Goal: Information Seeking & Learning: Learn about a topic

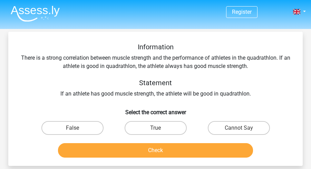
click at [51, 9] on img at bounding box center [35, 14] width 49 height 16
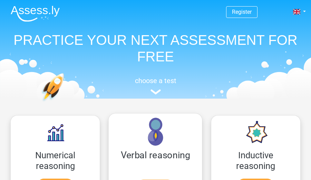
scroll to position [44, 0]
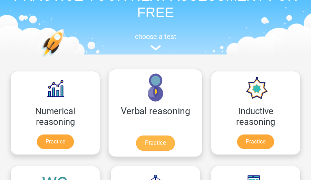
click at [154, 135] on link "Practice" at bounding box center [155, 142] width 39 height 15
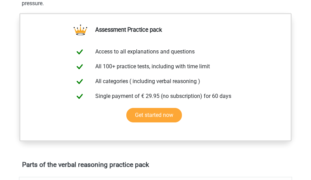
scroll to position [291, 0]
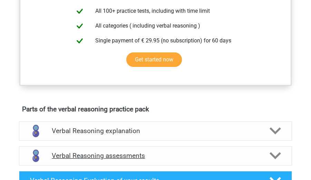
click at [274, 155] on polygon at bounding box center [274, 155] width 11 height 7
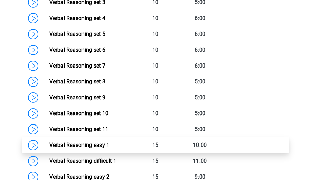
scroll to position [540, 0]
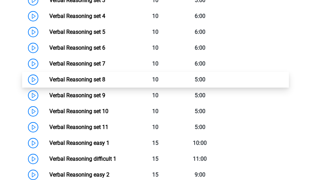
click at [105, 83] on link "Verbal Reasoning set 8" at bounding box center [77, 79] width 56 height 7
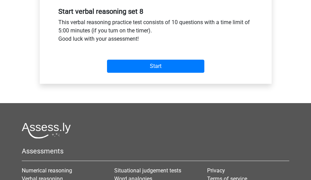
scroll to position [261, 0]
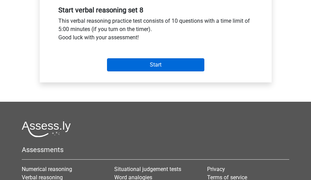
click at [150, 63] on input "Start" at bounding box center [155, 64] width 97 height 13
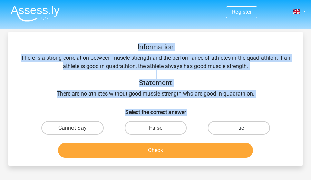
drag, startPoint x: 136, startPoint y: 39, endPoint x: 252, endPoint y: 126, distance: 144.9
click at [252, 126] on div "Information There is a strong correlation between muscle strength and the perfo…" at bounding box center [155, 99] width 294 height 134
copy div "Information There is a strong correlation between muscle strength and the perfo…"
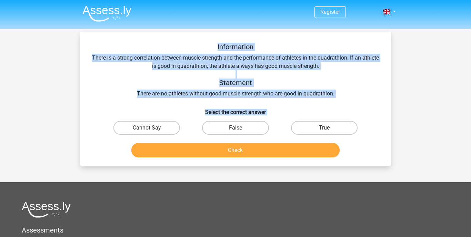
click at [310, 124] on label "True" at bounding box center [324, 128] width 67 height 14
click at [310, 128] on input "True" at bounding box center [326, 130] width 4 height 4
radio input "true"
click at [288, 150] on button "Check" at bounding box center [235, 150] width 209 height 14
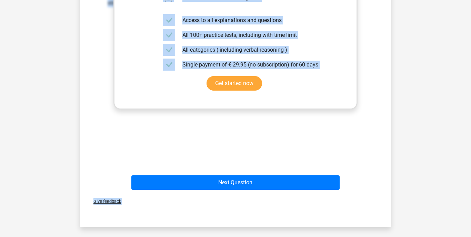
scroll to position [190, 0]
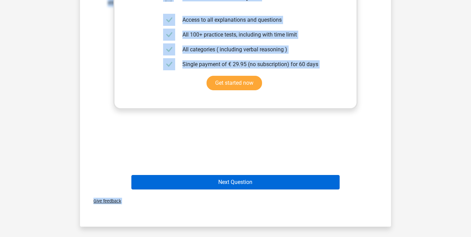
click at [277, 180] on button "Next Question" at bounding box center [235, 182] width 209 height 14
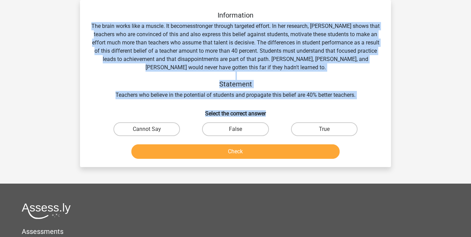
drag, startPoint x: 108, startPoint y: 24, endPoint x: 273, endPoint y: 114, distance: 187.5
click at [273, 114] on div "Information The brain works like a muscle. It becomesstronger through targeted …" at bounding box center [235, 86] width 305 height 151
copy div "The brain works like a muscle. It becomesstronger through targeted effort. In h…"
click at [141, 130] on label "Cannot Say" at bounding box center [146, 129] width 67 height 14
click at [147, 130] on input "Cannot Say" at bounding box center [149, 131] width 4 height 4
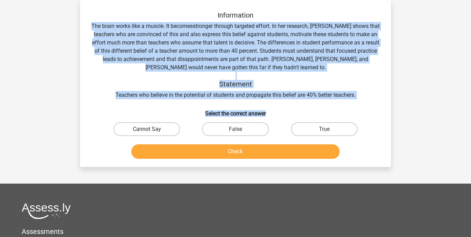
radio input "true"
click at [195, 152] on button "Check" at bounding box center [235, 151] width 209 height 14
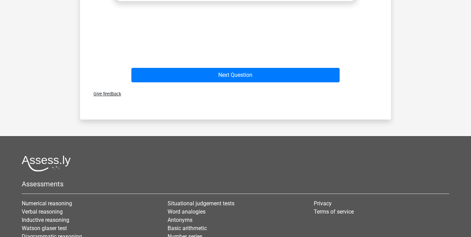
scroll to position [335, 0]
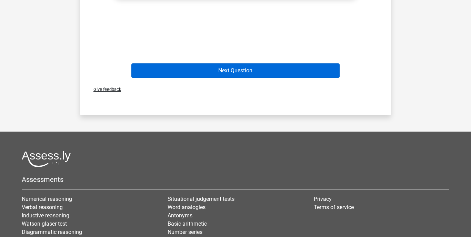
click at [213, 69] on button "Next Question" at bounding box center [235, 70] width 209 height 14
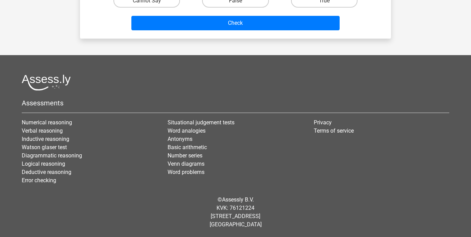
scroll to position [32, 0]
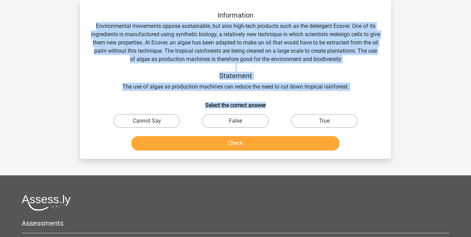
drag, startPoint x: 94, startPoint y: 24, endPoint x: 273, endPoint y: 108, distance: 197.4
click at [273, 108] on div "Information Environmental movements oppose sustainable, but also high-tech prod…" at bounding box center [235, 82] width 305 height 142
copy div "Environmental movements oppose sustainable, but also high-tech products such as…"
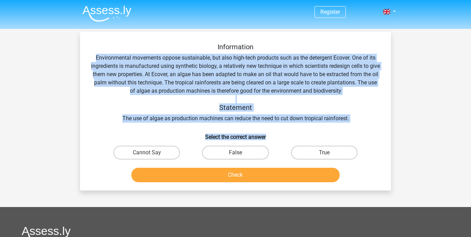
scroll to position [0, 0]
click at [97, 12] on img at bounding box center [106, 14] width 49 height 16
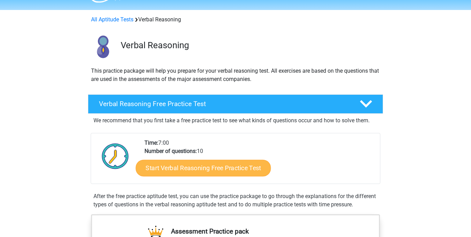
scroll to position [20, 0]
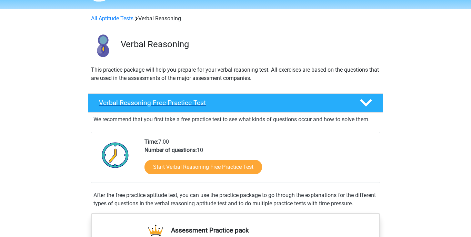
click at [230, 108] on div "Verbal Reasoning Free Practice Test" at bounding box center [235, 102] width 295 height 19
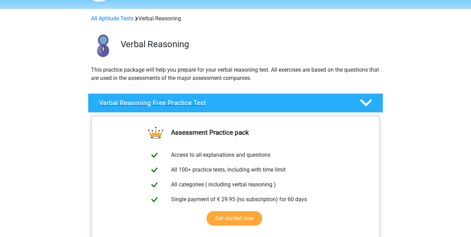
click at [247, 101] on h4 "Verbal Reasoning Free Practice Test" at bounding box center [224, 103] width 250 height 8
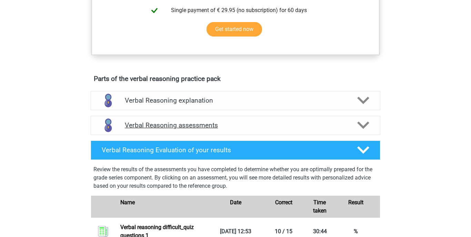
scroll to position [307, 0]
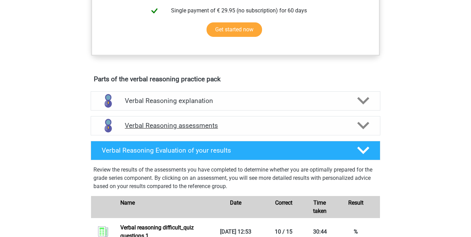
click at [235, 135] on div "Verbal Reasoning assessments" at bounding box center [236, 125] width 290 height 19
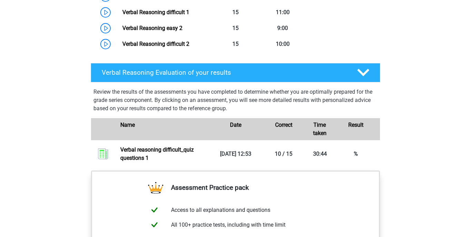
scroll to position [642, 0]
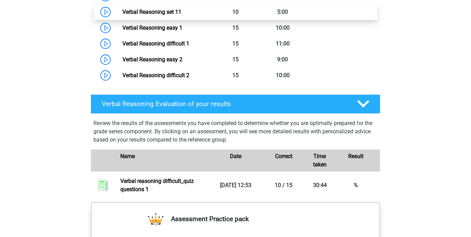
click at [181, 15] on link "Verbal Reasoning set 11" at bounding box center [151, 12] width 59 height 7
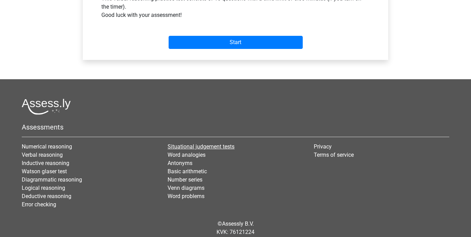
scroll to position [232, 0]
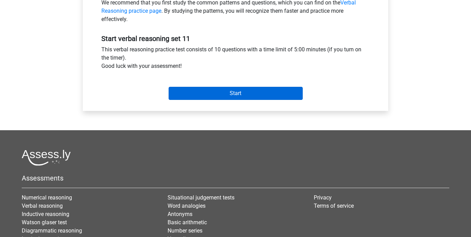
click at [212, 96] on input "Start" at bounding box center [236, 93] width 134 height 13
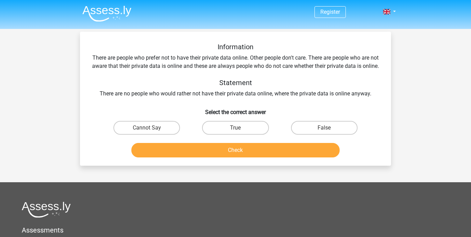
click at [99, 59] on div "Information There are people who prefer not to have their private data online. …" at bounding box center [235, 70] width 289 height 55
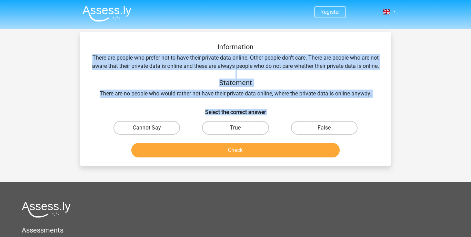
drag, startPoint x: 97, startPoint y: 57, endPoint x: 322, endPoint y: 96, distance: 228.5
click at [345, 139] on div "Information There are people who prefer not to have their private data online. …" at bounding box center [235, 102] width 305 height 118
copy div "There are people who prefer not to have their private data online. Other people…"
click at [157, 135] on label "Cannot Say" at bounding box center [146, 128] width 67 height 14
click at [151, 132] on input "Cannot Say" at bounding box center [149, 130] width 4 height 4
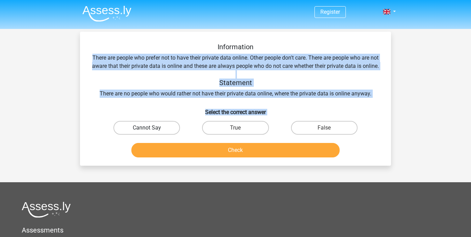
radio input "true"
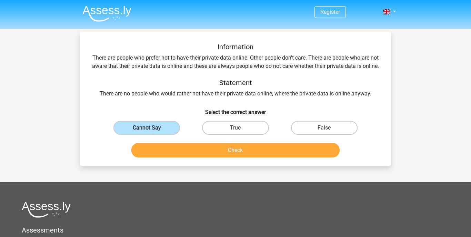
click at [180, 155] on button "Check" at bounding box center [235, 150] width 209 height 14
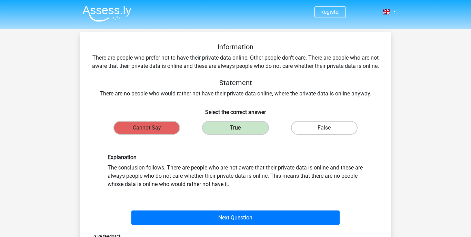
scroll to position [1, 0]
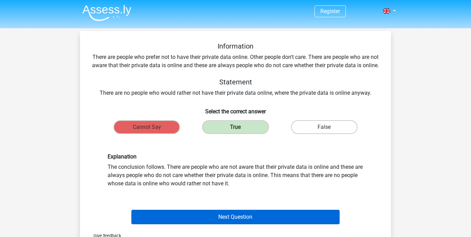
click at [273, 222] on button "Next Question" at bounding box center [235, 217] width 209 height 14
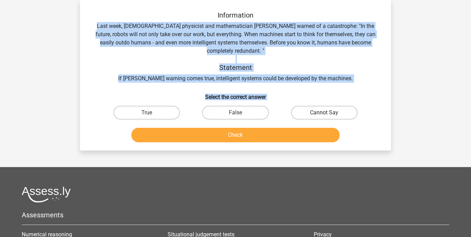
drag, startPoint x: 96, startPoint y: 26, endPoint x: 315, endPoint y: 113, distance: 235.8
click at [315, 113] on div "Information Last week, British physicist and mathematician Stephen Hawking warn…" at bounding box center [235, 78] width 305 height 134
copy div "Last week, British physicist and mathematician Stephen Hawking warned of a cata…"
click at [305, 112] on label "Cannot Say" at bounding box center [324, 113] width 67 height 14
click at [324, 113] on input "Cannot Say" at bounding box center [326, 115] width 4 height 4
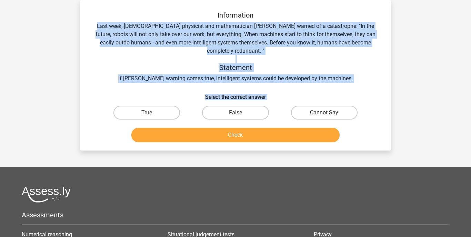
radio input "true"
click at [282, 135] on button "Check" at bounding box center [235, 135] width 209 height 14
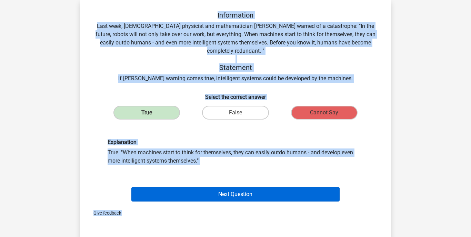
click at [252, 190] on button "Next Question" at bounding box center [235, 194] width 209 height 14
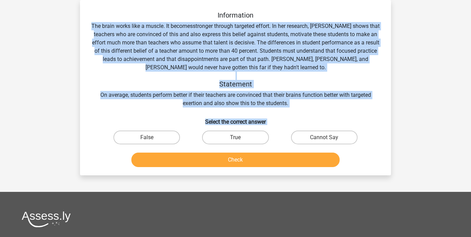
drag, startPoint x: 103, startPoint y: 25, endPoint x: 196, endPoint y: 132, distance: 142.0
click at [196, 132] on div "Information The brain works like a muscle. It becomesstronger through targeted …" at bounding box center [235, 90] width 305 height 159
click at [206, 157] on button "Check" at bounding box center [235, 160] width 209 height 14
click at [220, 141] on label "True" at bounding box center [235, 138] width 67 height 14
click at [235, 141] on input "True" at bounding box center [237, 140] width 4 height 4
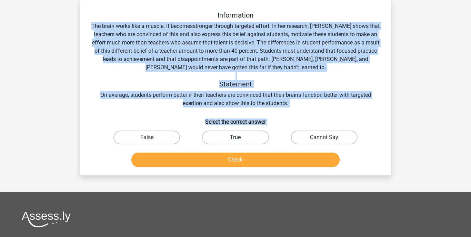
radio input "true"
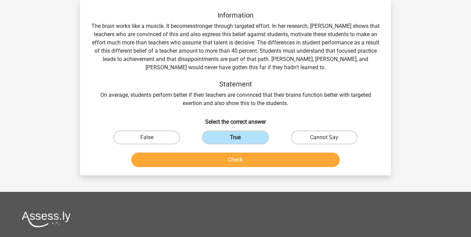
click at [220, 141] on label "True" at bounding box center [235, 138] width 67 height 14
click at [235, 141] on input "True" at bounding box center [237, 140] width 4 height 4
click at [220, 141] on label "True" at bounding box center [235, 138] width 67 height 14
click at [235, 141] on input "True" at bounding box center [237, 140] width 4 height 4
click at [220, 158] on button "Check" at bounding box center [235, 160] width 209 height 14
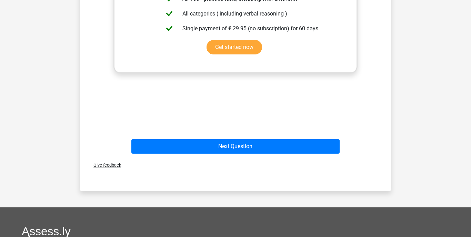
scroll to position [272, 0]
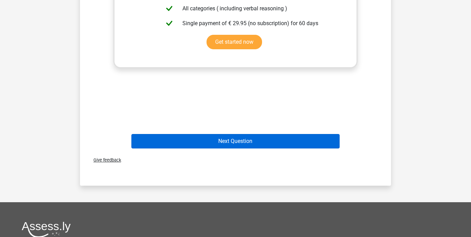
click at [231, 140] on button "Next Question" at bounding box center [235, 141] width 209 height 14
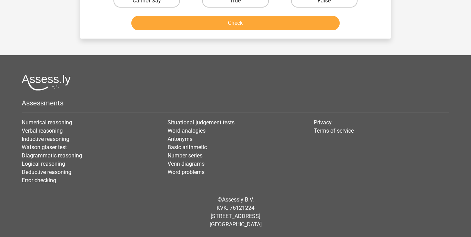
scroll to position [32, 0]
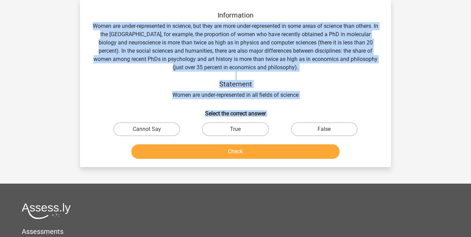
drag, startPoint x: 94, startPoint y: 23, endPoint x: 204, endPoint y: 160, distance: 175.6
click at [204, 160] on div "Information Women are under-represented in science, but they are more under-rep…" at bounding box center [235, 86] width 305 height 151
copy div "Women are under-represented in science, but they are more under-represented in …"
click at [238, 130] on input "True" at bounding box center [237, 131] width 4 height 4
radio input "true"
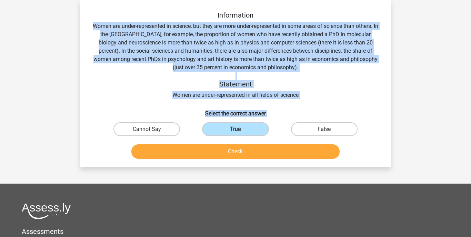
click at [241, 155] on button "Check" at bounding box center [235, 151] width 209 height 14
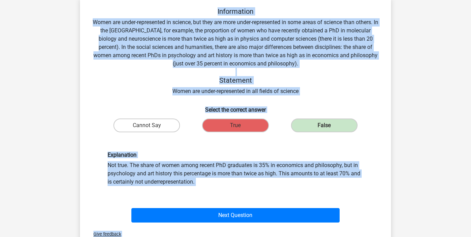
scroll to position [37, 0]
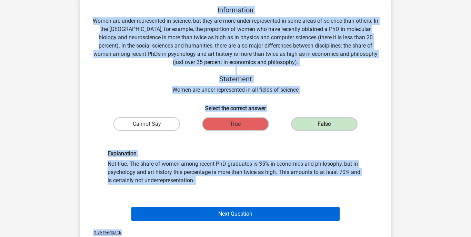
click at [212, 213] on button "Next Question" at bounding box center [235, 214] width 209 height 14
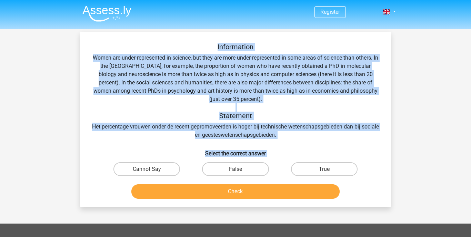
scroll to position [0, 0]
drag, startPoint x: 95, startPoint y: 55, endPoint x: 212, endPoint y: 164, distance: 160.3
click at [212, 164] on div "Information Women are under-represented in science, but they are more under-rep…" at bounding box center [235, 122] width 305 height 159
copy div "Women are under-represented in science, but they are more under-represented in …"
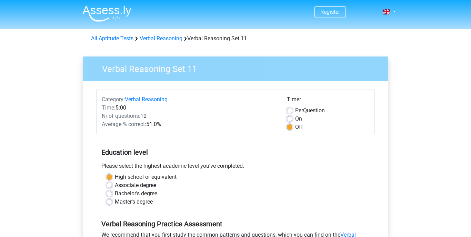
scroll to position [232, 0]
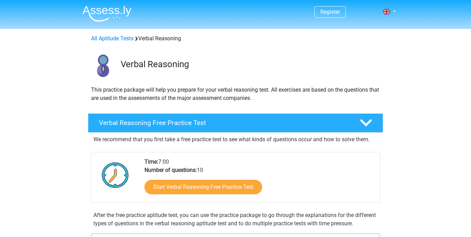
click at [103, 12] on img at bounding box center [106, 14] width 49 height 16
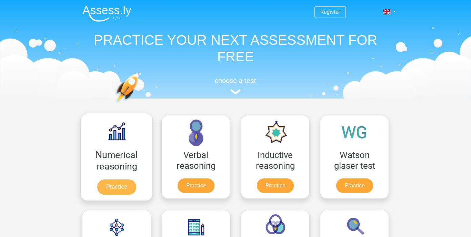
click at [132, 180] on link "Practice" at bounding box center [116, 187] width 39 height 15
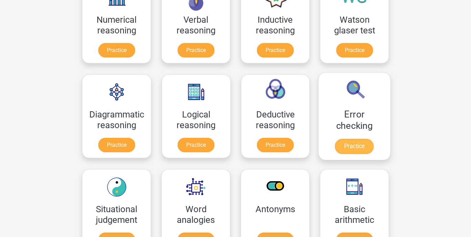
scroll to position [138, 0]
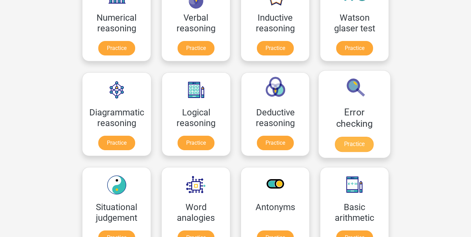
click at [358, 137] on link "Practice" at bounding box center [354, 144] width 39 height 15
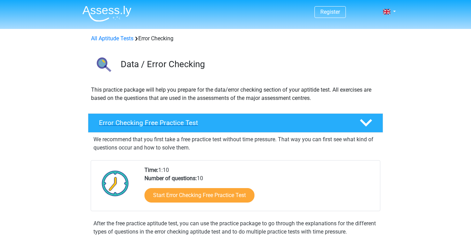
click at [361, 122] on icon at bounding box center [366, 123] width 12 height 12
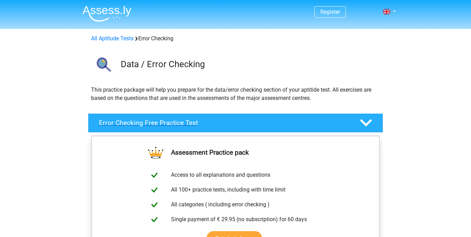
scroll to position [1, 0]
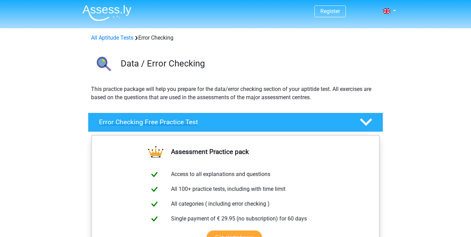
click at [243, 128] on div "Error Checking Free Practice Test" at bounding box center [235, 122] width 295 height 19
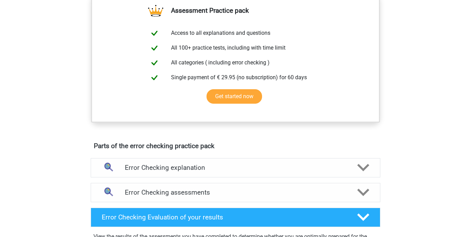
scroll to position [249, 0]
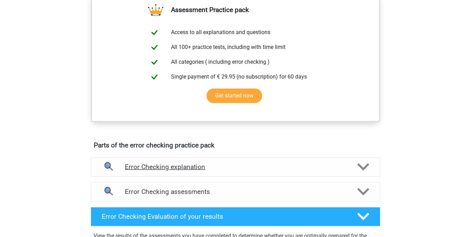
click at [221, 160] on div "Error Checking explanation" at bounding box center [236, 167] width 290 height 19
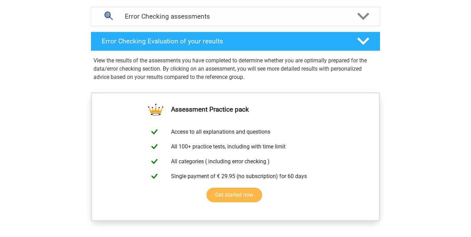
scroll to position [485, 0]
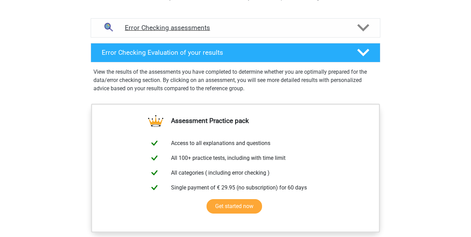
click at [257, 20] on div "Error Checking assessments" at bounding box center [236, 27] width 290 height 19
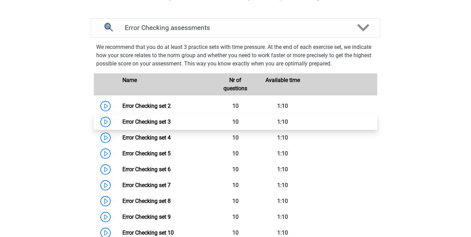
click at [159, 119] on link "Error Checking set 3" at bounding box center [146, 122] width 48 height 7
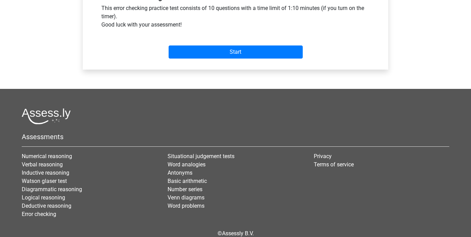
scroll to position [265, 0]
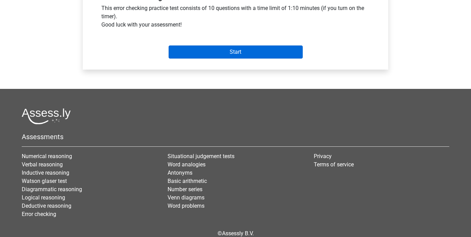
click at [217, 59] on input "Start" at bounding box center [236, 52] width 134 height 13
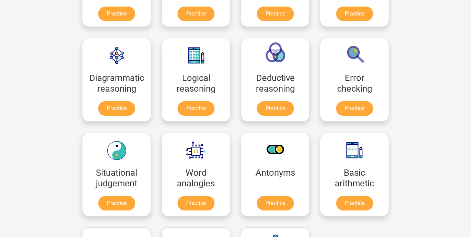
scroll to position [172, 0]
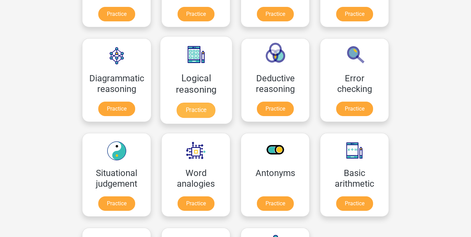
click at [202, 103] on link "Practice" at bounding box center [196, 110] width 39 height 15
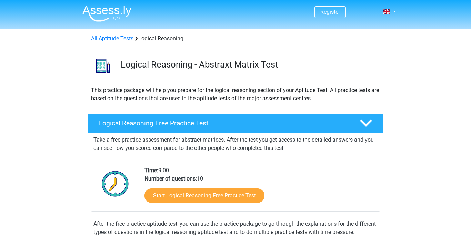
click at [186, 122] on h4 "Logical Reasoning Free Practice Test" at bounding box center [224, 123] width 250 height 8
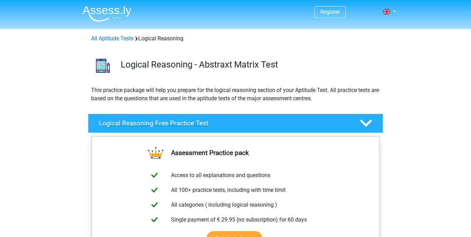
click at [186, 122] on h4 "Logical Reasoning Free Practice Test" at bounding box center [224, 123] width 250 height 8
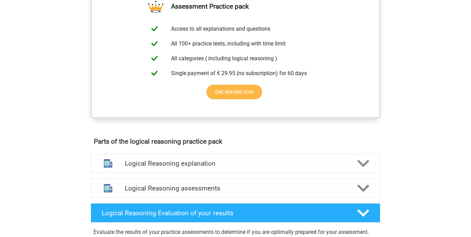
scroll to position [279, 0]
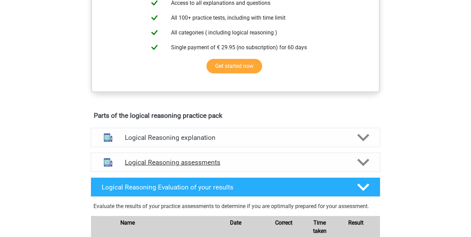
click at [184, 167] on h4 "Logical Reasoning assessments" at bounding box center [235, 163] width 221 height 8
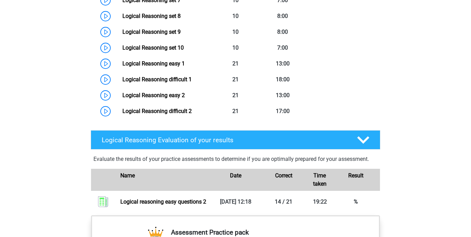
scroll to position [596, 0]
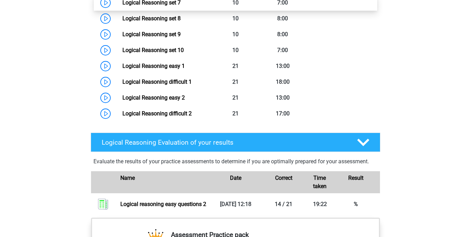
click at [180, 6] on link "Logical Reasoning set 7" at bounding box center [151, 2] width 58 height 7
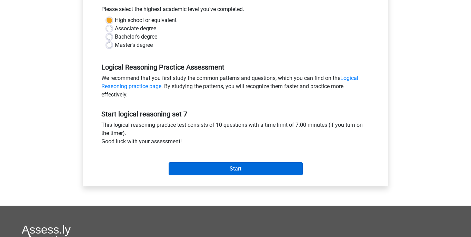
scroll to position [162, 0]
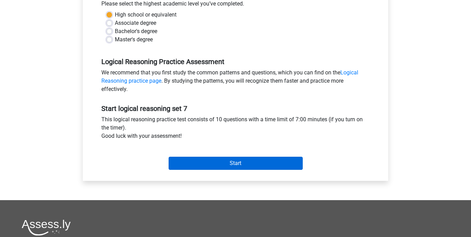
click at [196, 161] on input "Start" at bounding box center [236, 163] width 134 height 13
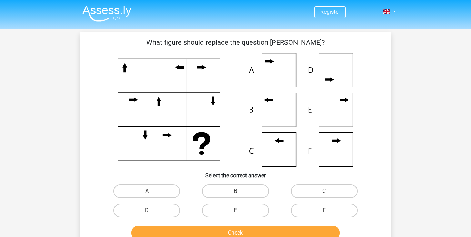
click at [277, 153] on icon at bounding box center [236, 110] width 278 height 114
click at [327, 190] on label "C" at bounding box center [324, 191] width 67 height 14
click at [327, 191] on input "C" at bounding box center [326, 193] width 4 height 4
radio input "true"
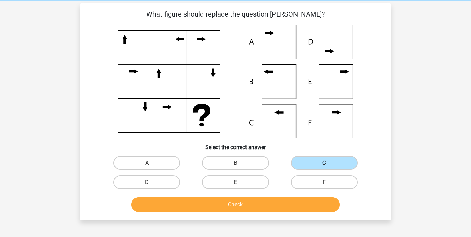
scroll to position [28, 0]
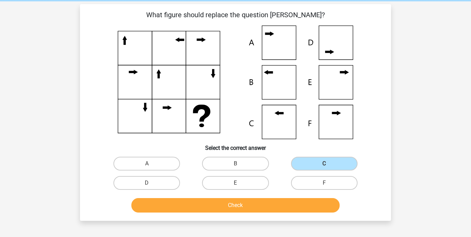
click at [308, 201] on button "Check" at bounding box center [235, 205] width 209 height 14
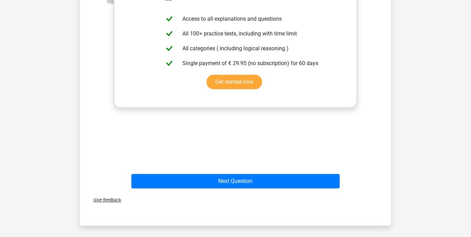
scroll to position [276, 0]
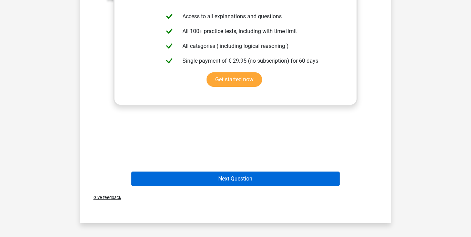
click at [245, 181] on button "Next Question" at bounding box center [235, 179] width 209 height 14
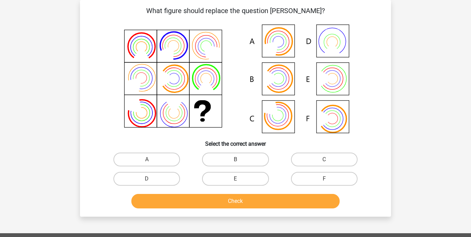
click at [338, 121] on icon at bounding box center [236, 78] width 278 height 114
click at [319, 179] on label "F" at bounding box center [324, 179] width 67 height 14
click at [324, 179] on input "F" at bounding box center [326, 181] width 4 height 4
radio input "true"
click at [300, 202] on button "Check" at bounding box center [235, 201] width 209 height 14
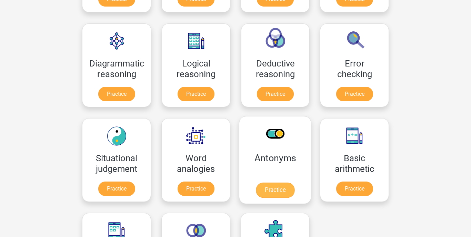
scroll to position [179, 0]
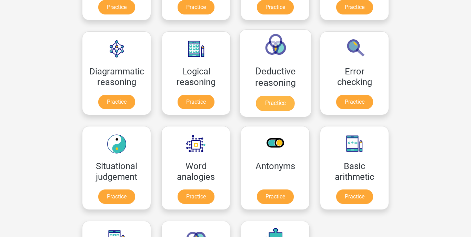
click at [280, 96] on link "Practice" at bounding box center [275, 103] width 39 height 15
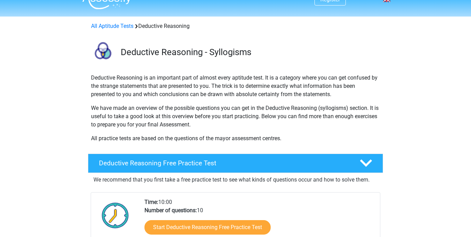
scroll to position [16, 0]
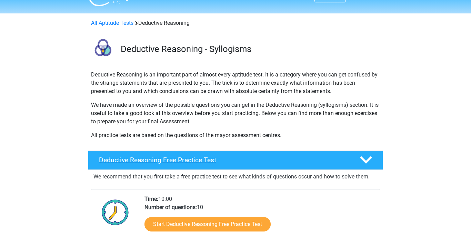
click at [158, 158] on h4 "Deductive Reasoning Free Practice Test" at bounding box center [224, 160] width 250 height 8
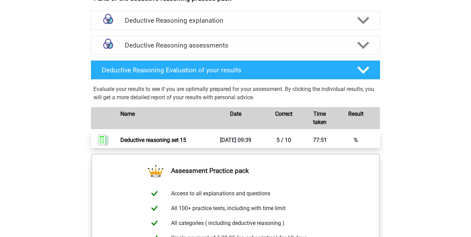
scroll to position [350, 0]
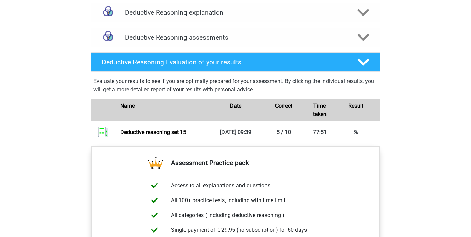
click at [208, 38] on h4 "Deductive Reasoning assessments" at bounding box center [235, 37] width 221 height 8
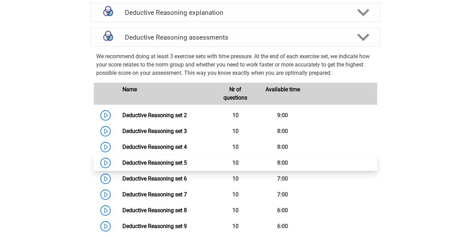
click at [177, 162] on link "Deductive Reasoning set 5" at bounding box center [154, 163] width 64 height 7
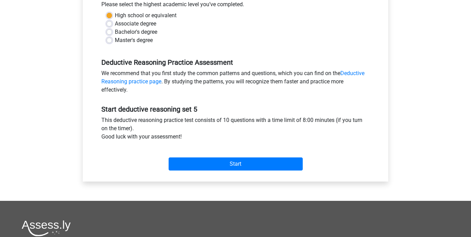
scroll to position [163, 0]
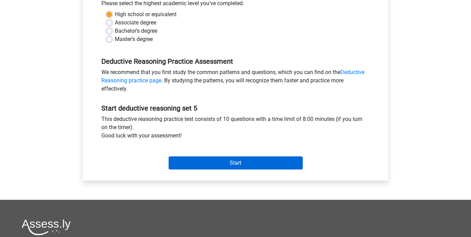
click at [190, 164] on input "Start" at bounding box center [236, 163] width 134 height 13
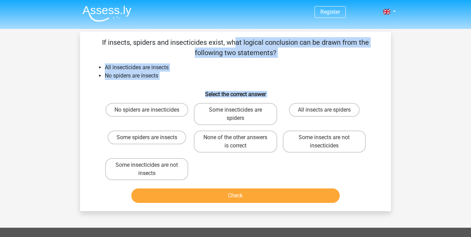
drag, startPoint x: 101, startPoint y: 39, endPoint x: 174, endPoint y: 182, distance: 160.7
click at [174, 182] on div "If insects, spiders and insecticides exist, what logical conclusion can be draw…" at bounding box center [235, 121] width 305 height 169
copy div "If insects, spiders and insecticides exist, what logical conclusion can be draw…"
click at [138, 114] on label "No spiders are insecticides" at bounding box center [146, 110] width 83 height 14
click at [147, 114] on input "No spiders are insecticides" at bounding box center [149, 112] width 4 height 4
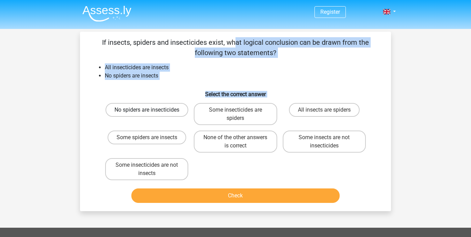
radio input "true"
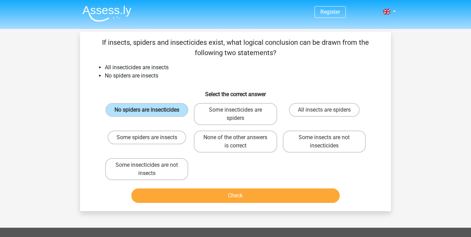
click at [219, 192] on button "Check" at bounding box center [235, 196] width 209 height 14
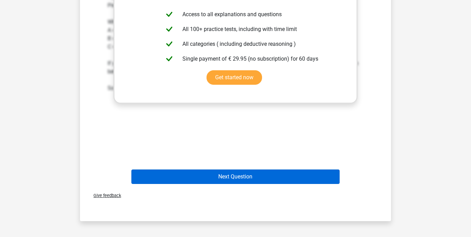
click at [217, 177] on button "Next Question" at bounding box center [235, 177] width 209 height 14
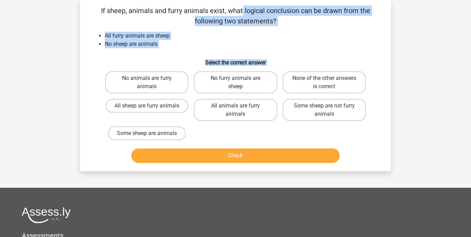
drag, startPoint x: 103, startPoint y: 6, endPoint x: 217, endPoint y: 59, distance: 125.6
click at [199, 126] on div "If sheep, animals and furry animals exist, what logical conclusion can be drawn…" at bounding box center [235, 86] width 305 height 160
copy div "f sheep, animals and furry animals exist, what logical conclusion can be drawn …"
click at [315, 79] on label "None of the other answers is correct" at bounding box center [324, 82] width 83 height 22
click at [324, 79] on input "None of the other answers is correct" at bounding box center [326, 80] width 4 height 4
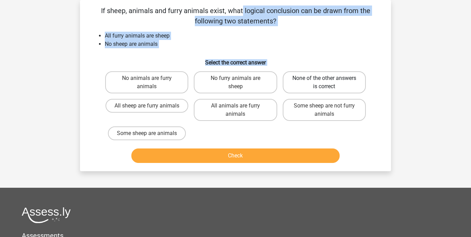
radio input "true"
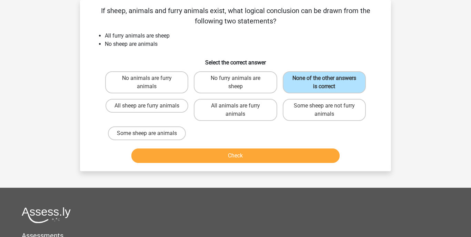
click at [255, 156] on button "Check" at bounding box center [235, 156] width 209 height 14
